Goal: Find specific page/section: Find specific page/section

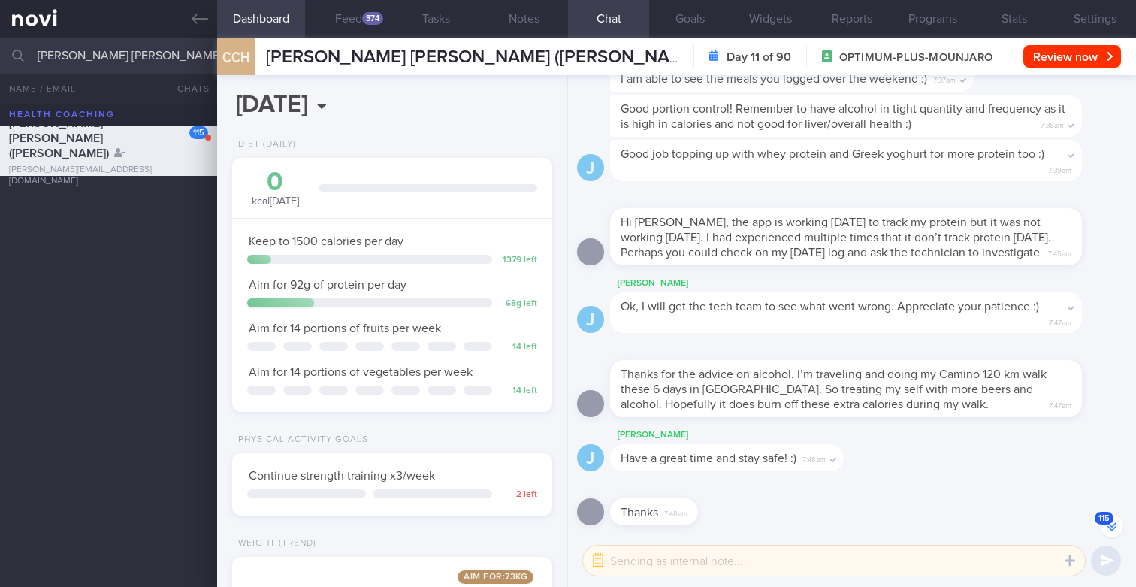
select select "8"
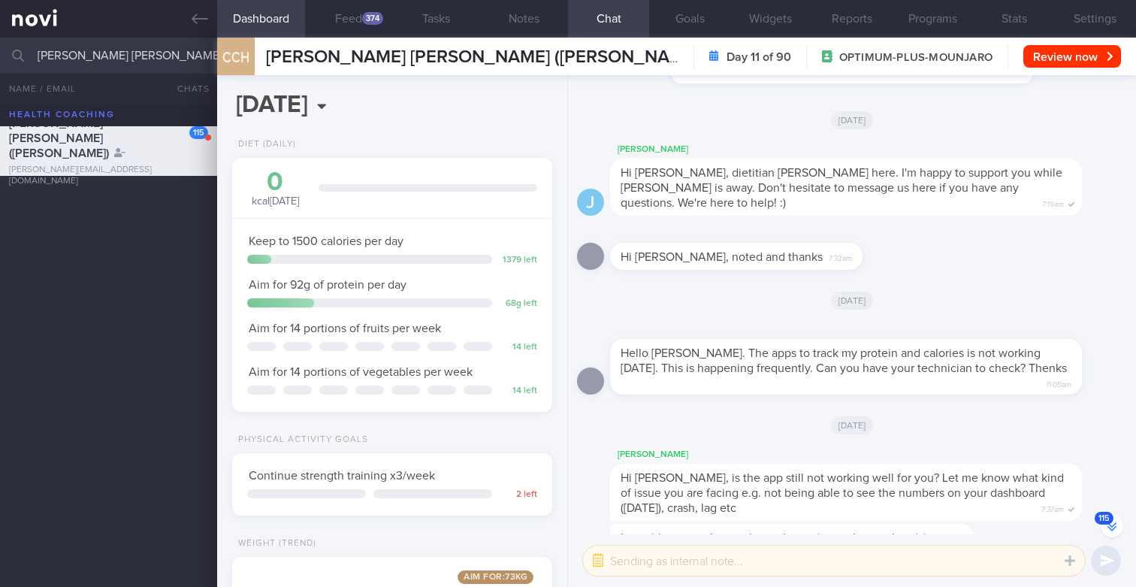
click at [104, 59] on input "[PERSON_NAME] [PERSON_NAME]" at bounding box center [568, 56] width 1136 height 36
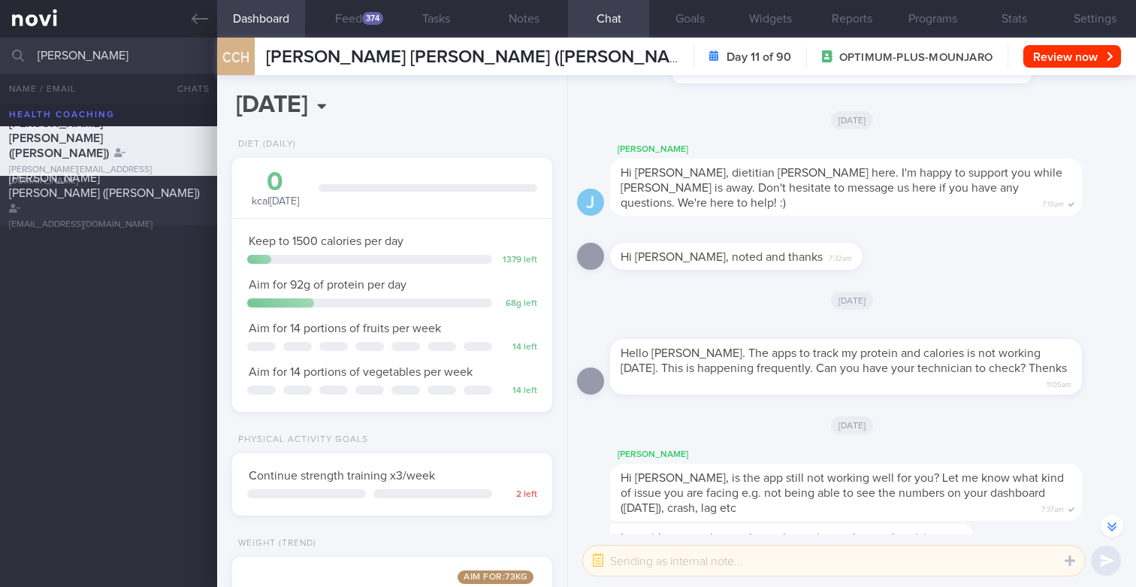
type input "[PERSON_NAME]"
click at [119, 181] on span "[PERSON_NAME] [PERSON_NAME] ([PERSON_NAME])" at bounding box center [104, 185] width 191 height 27
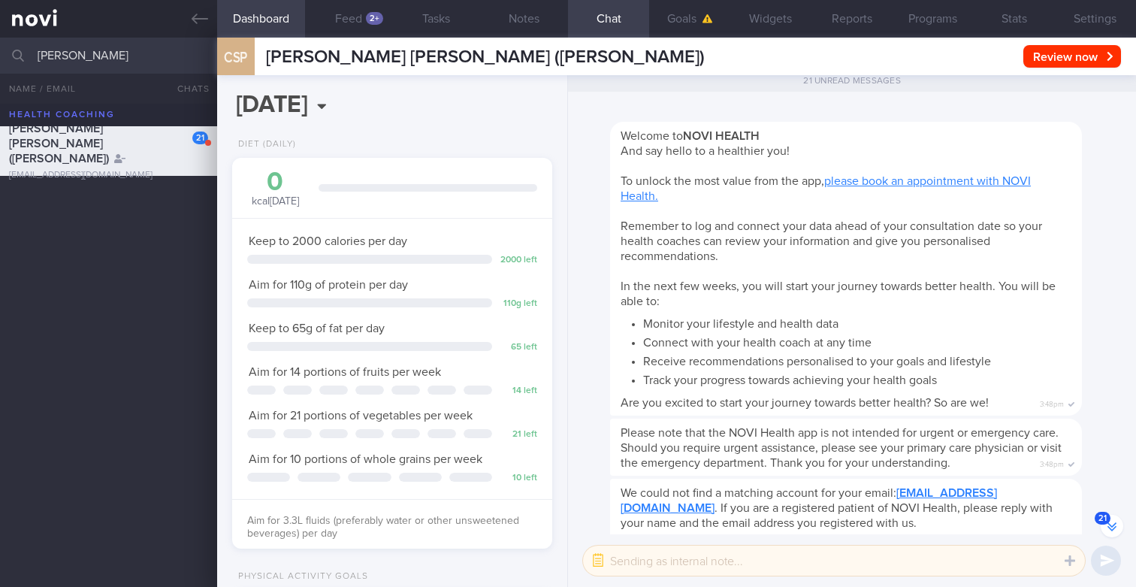
scroll to position [168, 293]
click at [867, 23] on button "Reports" at bounding box center [852, 19] width 81 height 38
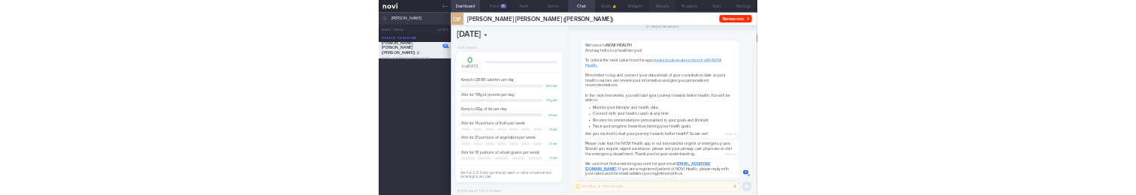
scroll to position [-3963, 0]
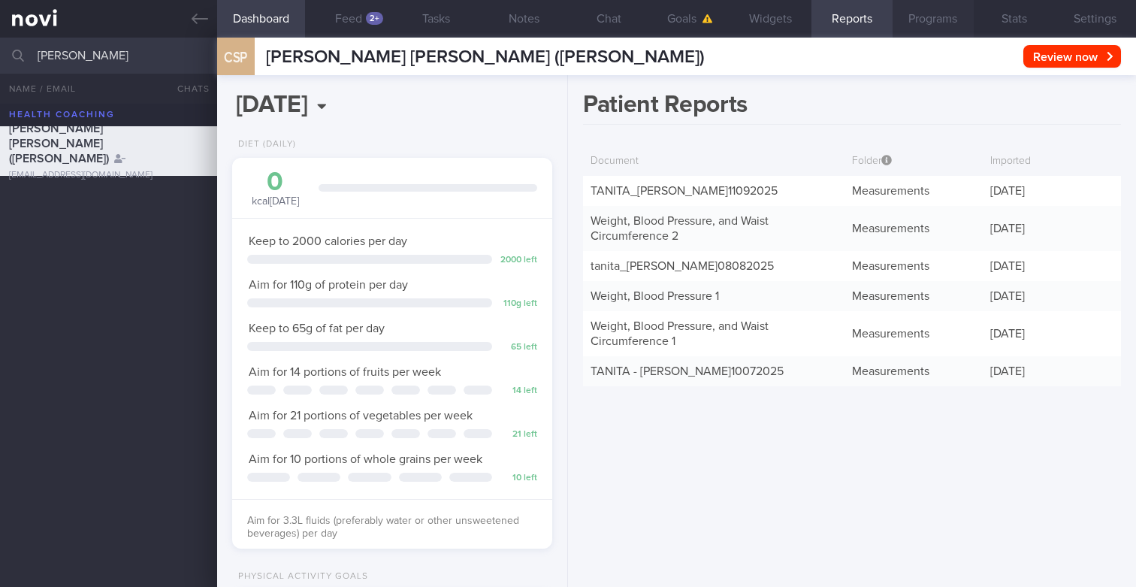
click at [924, 20] on button "Programs" at bounding box center [933, 19] width 81 height 38
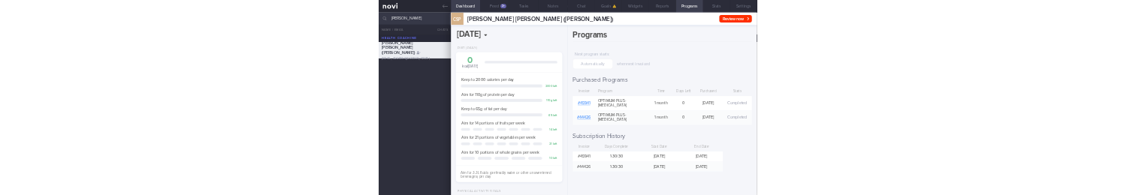
scroll to position [-4354, 0]
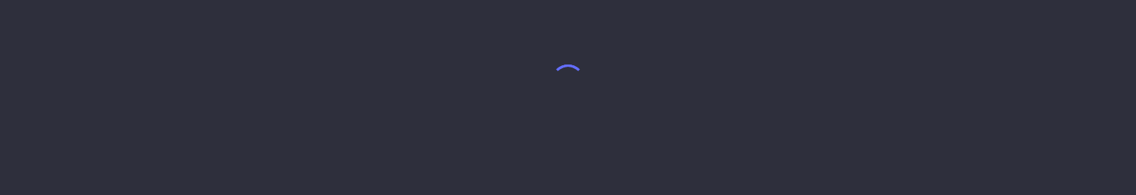
select select "8"
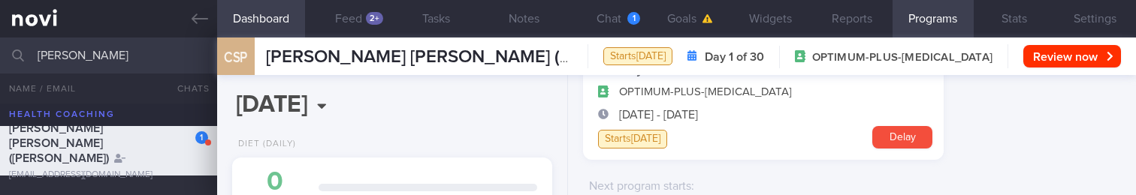
scroll to position [95, 0]
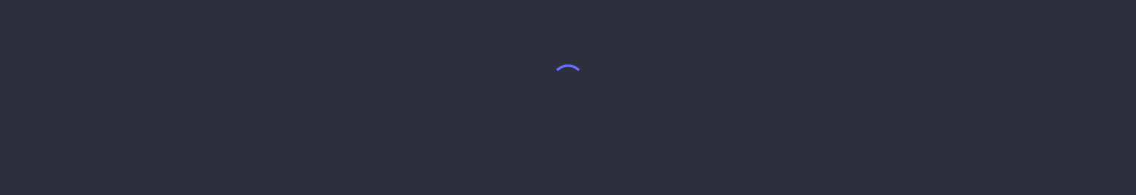
select select "8"
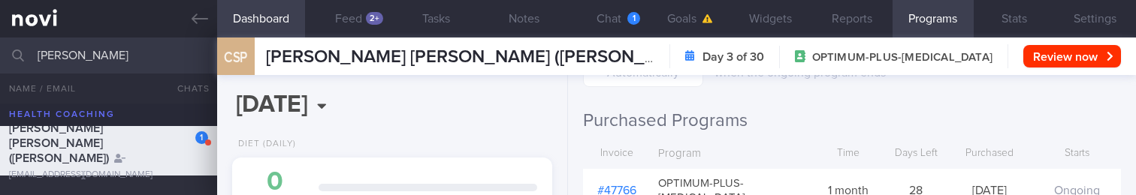
scroll to position [253, 0]
